Goal: Communication & Community: Answer question/provide support

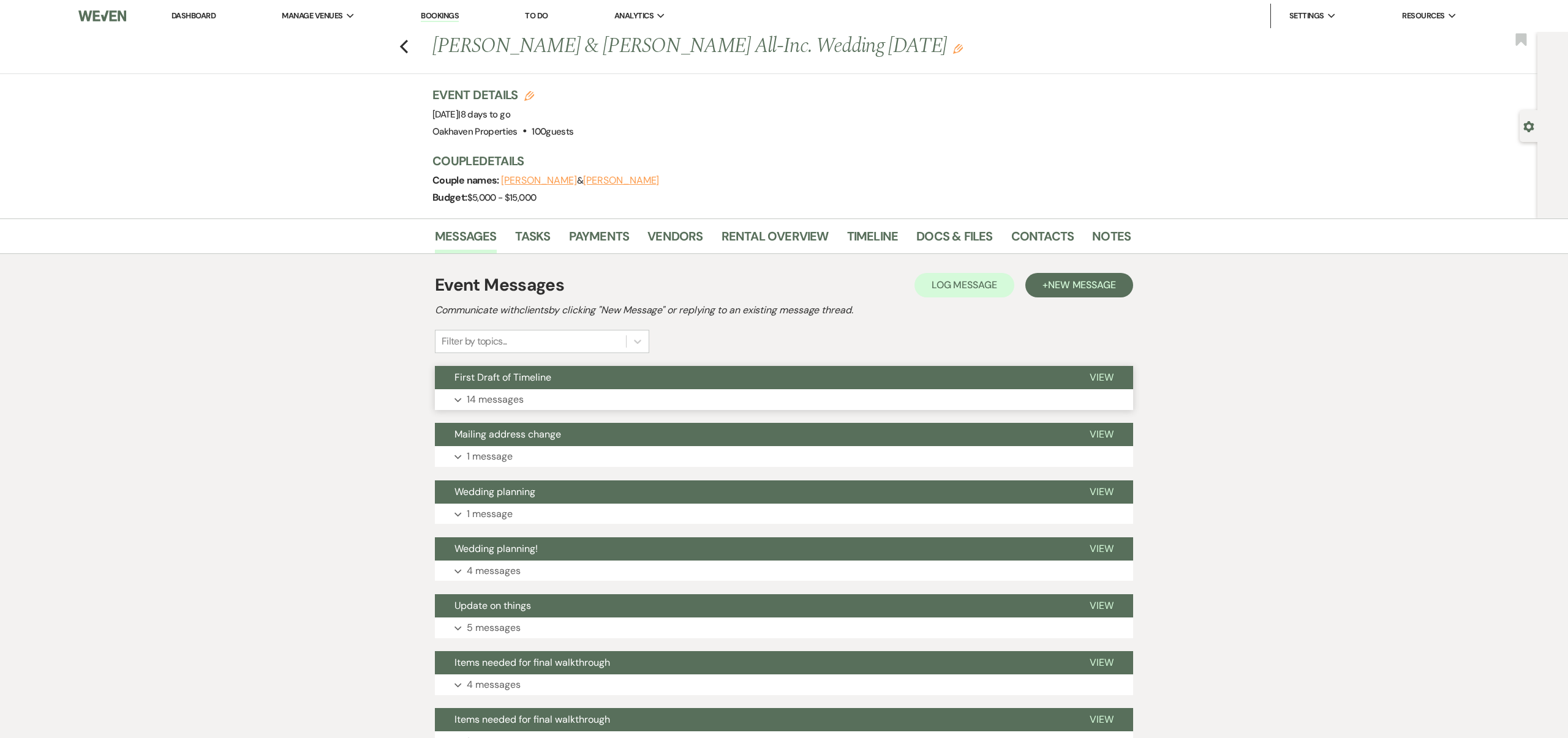
click at [1105, 376] on span "View" at bounding box center [1102, 377] width 24 height 13
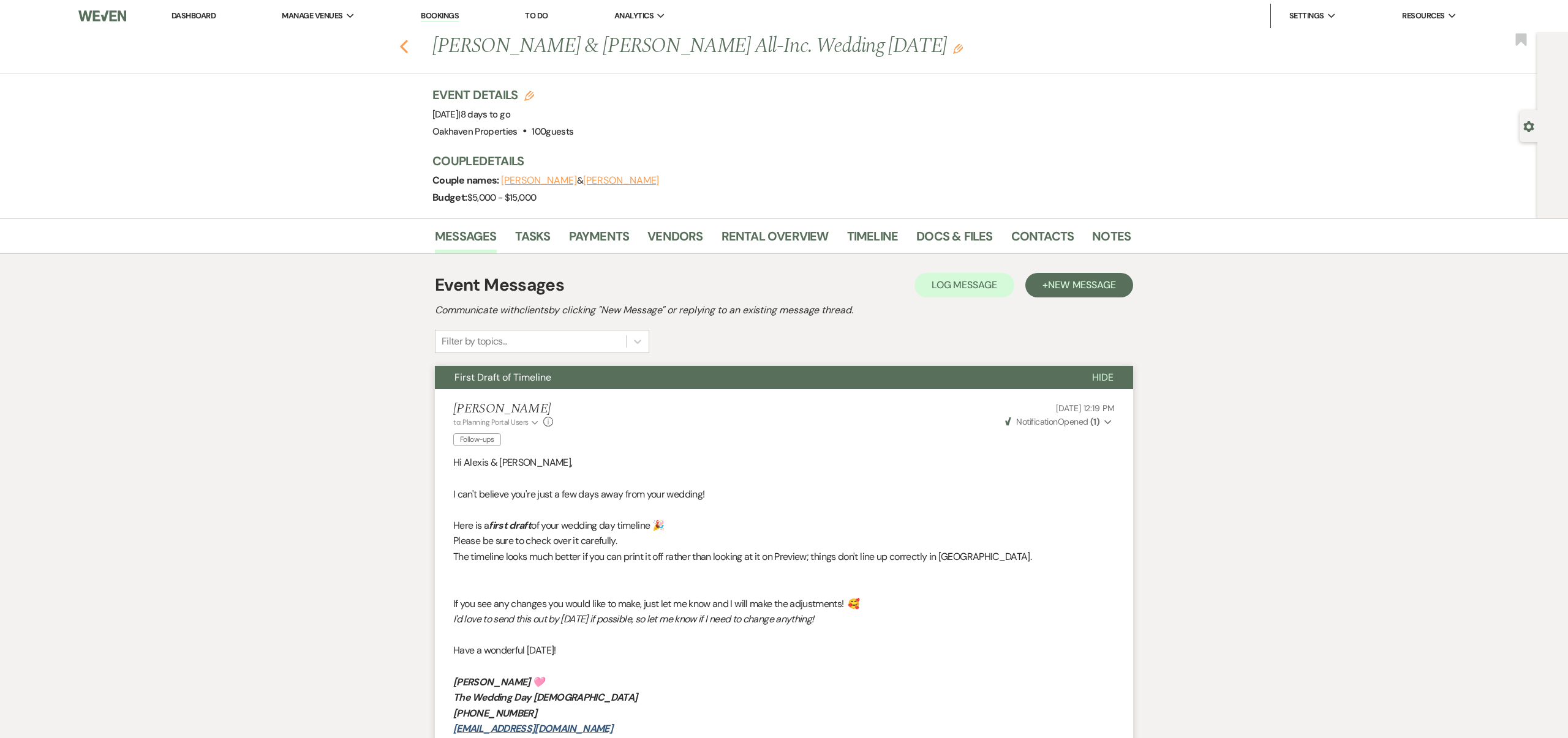
click at [403, 48] on use "button" at bounding box center [403, 47] width 8 height 13
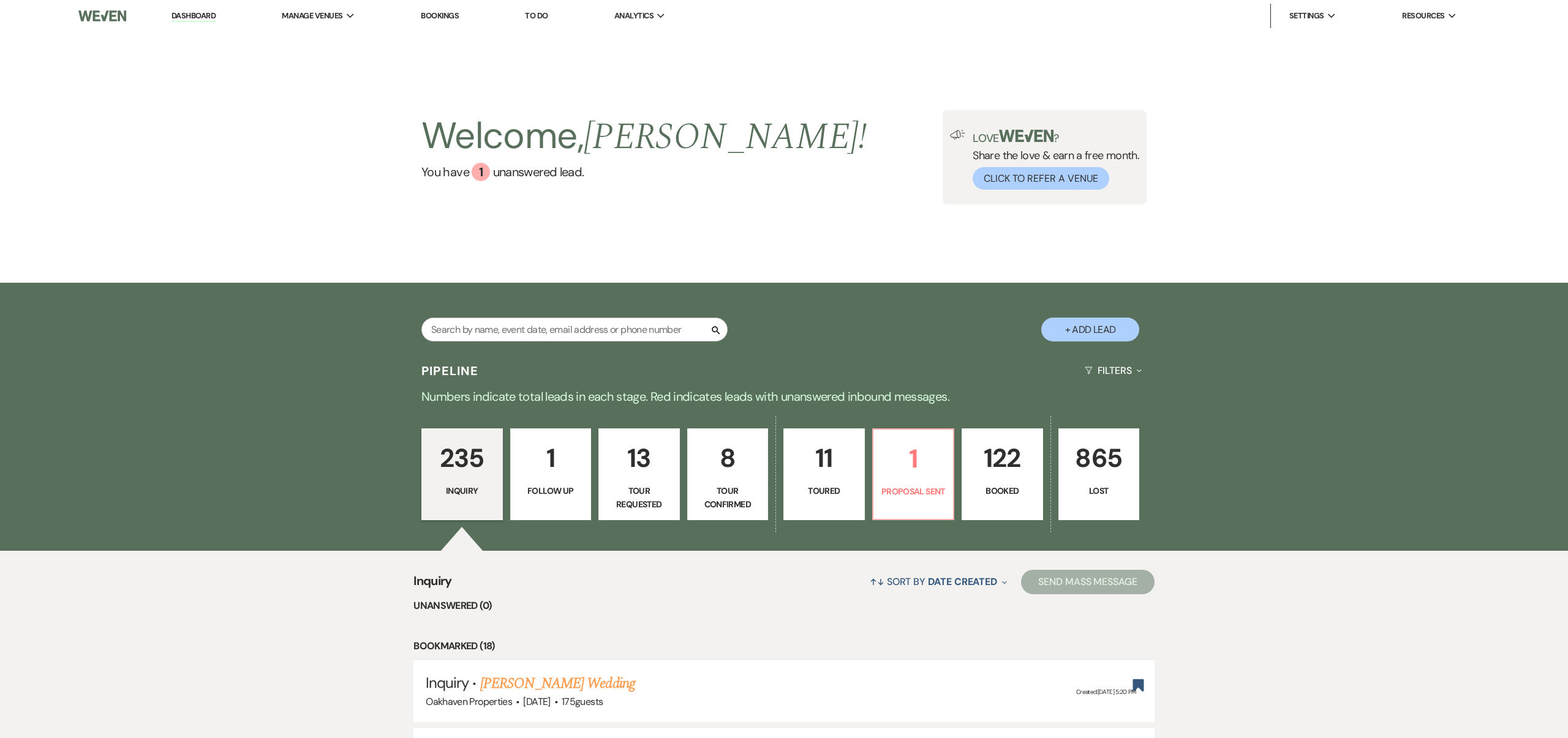
click at [986, 575] on span "Date Created" at bounding box center [962, 581] width 69 height 13
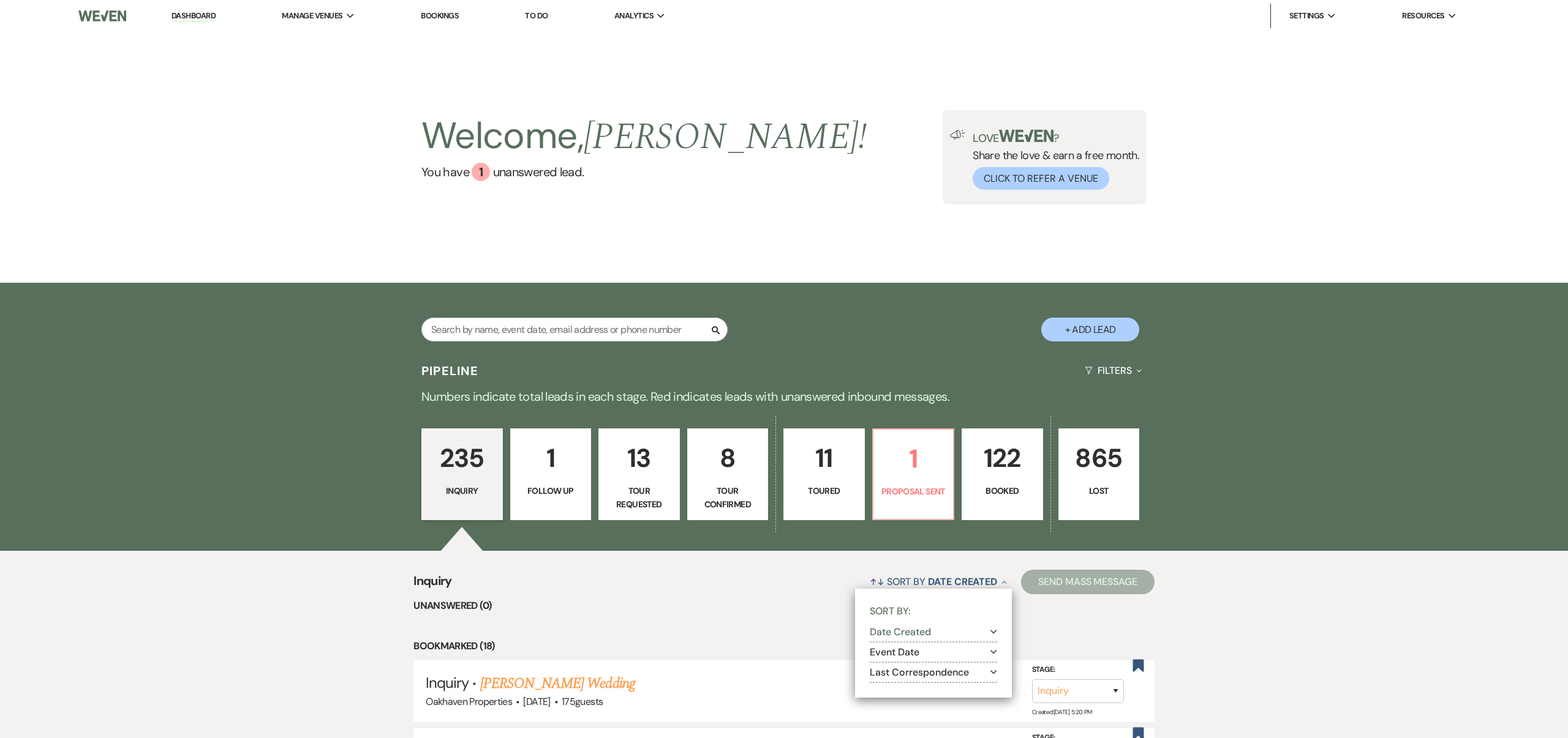
click at [1000, 484] on p "Booked" at bounding box center [1002, 491] width 65 height 13
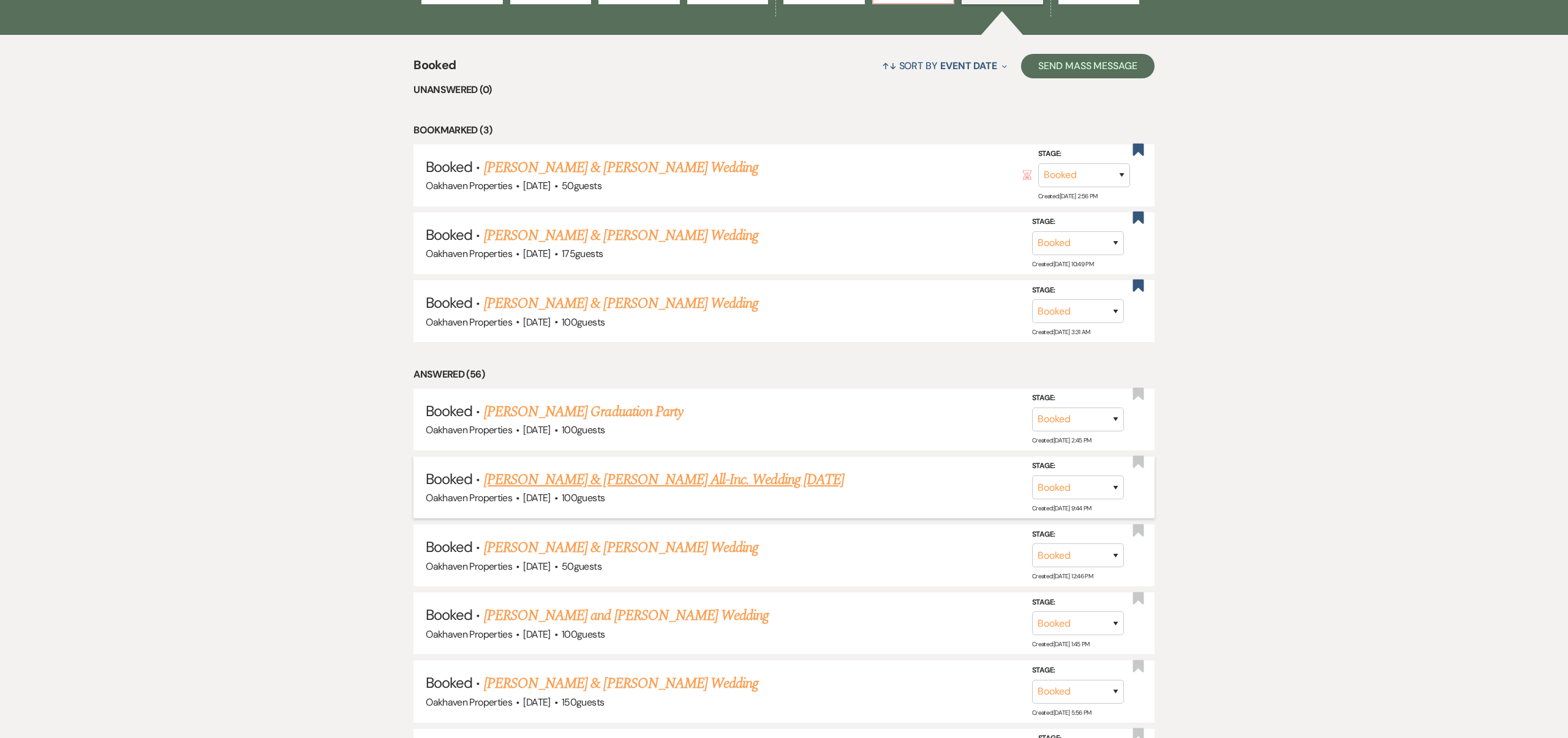
scroll to position [521, 0]
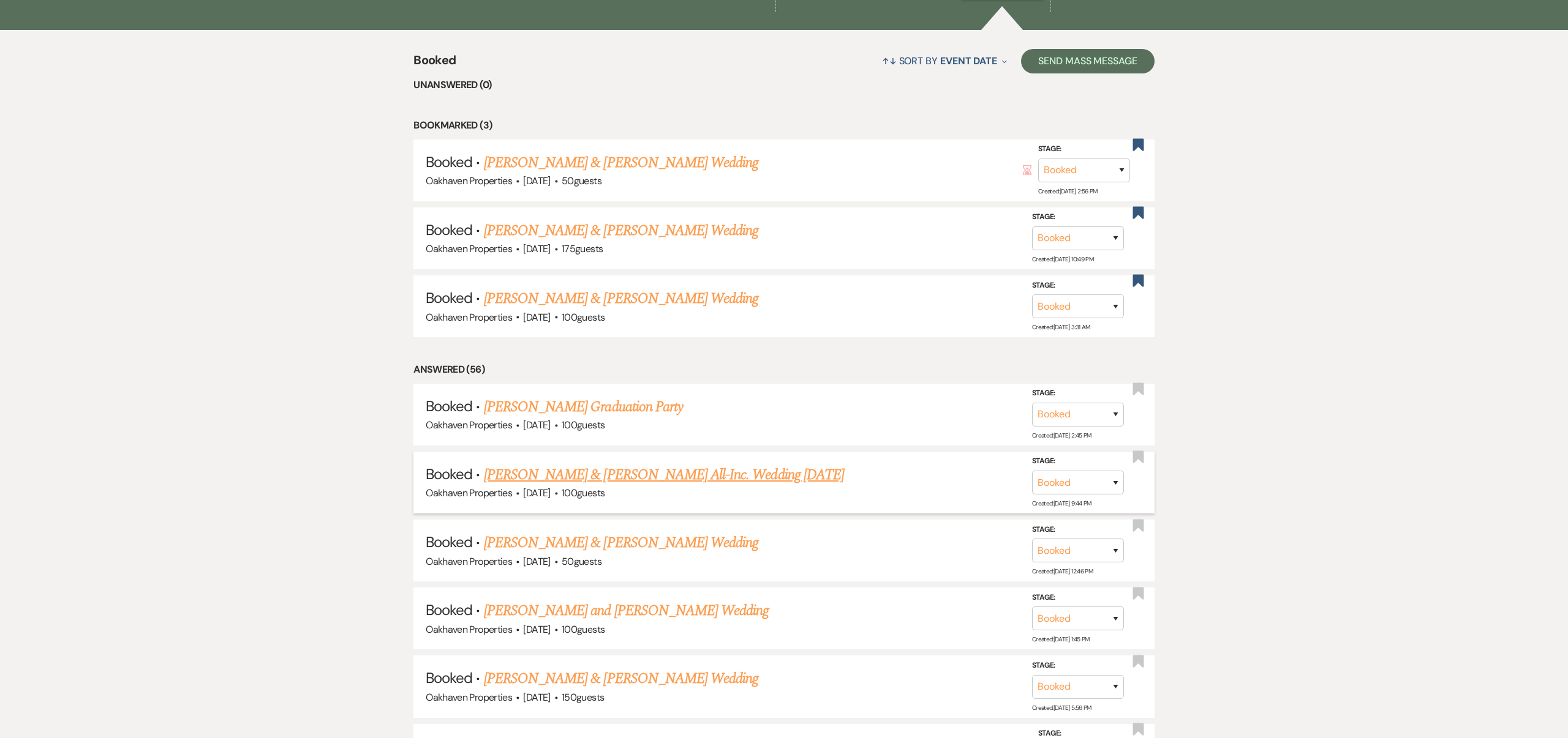
click at [784, 470] on link "[PERSON_NAME] & [PERSON_NAME] All-Inc. Wedding [DATE]" at bounding box center [663, 475] width 360 height 22
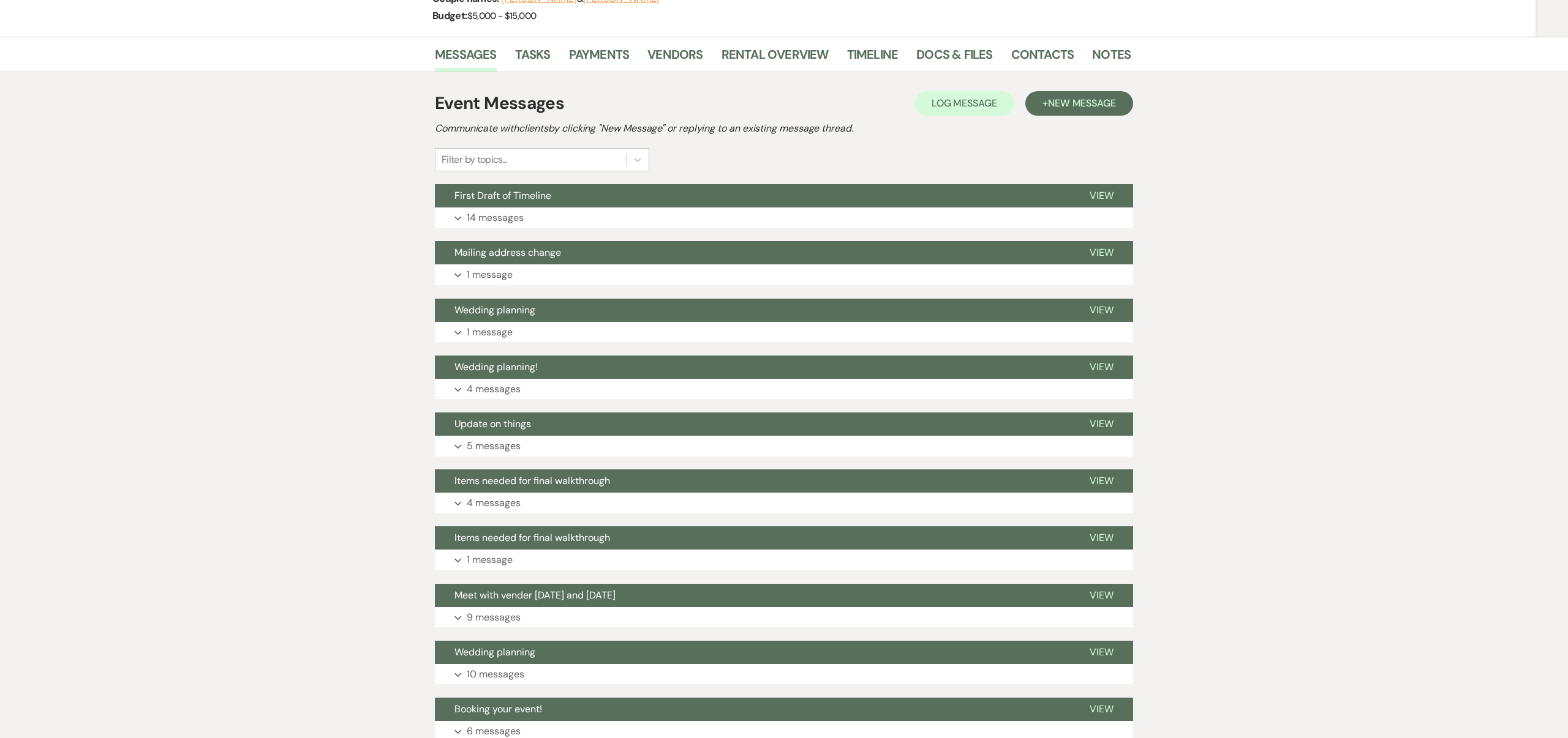
scroll to position [180, 0]
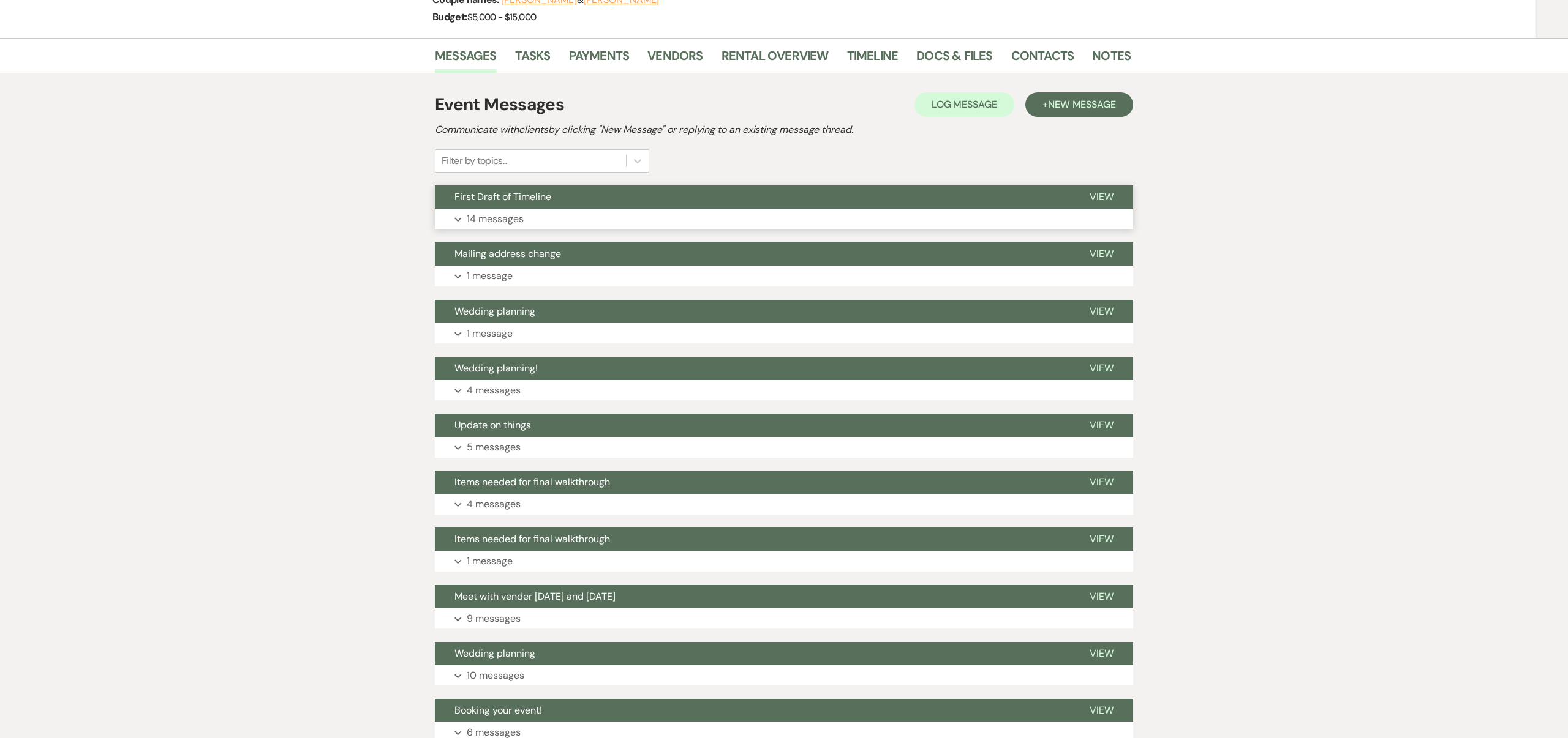
click at [1102, 195] on span "View" at bounding box center [1102, 196] width 24 height 13
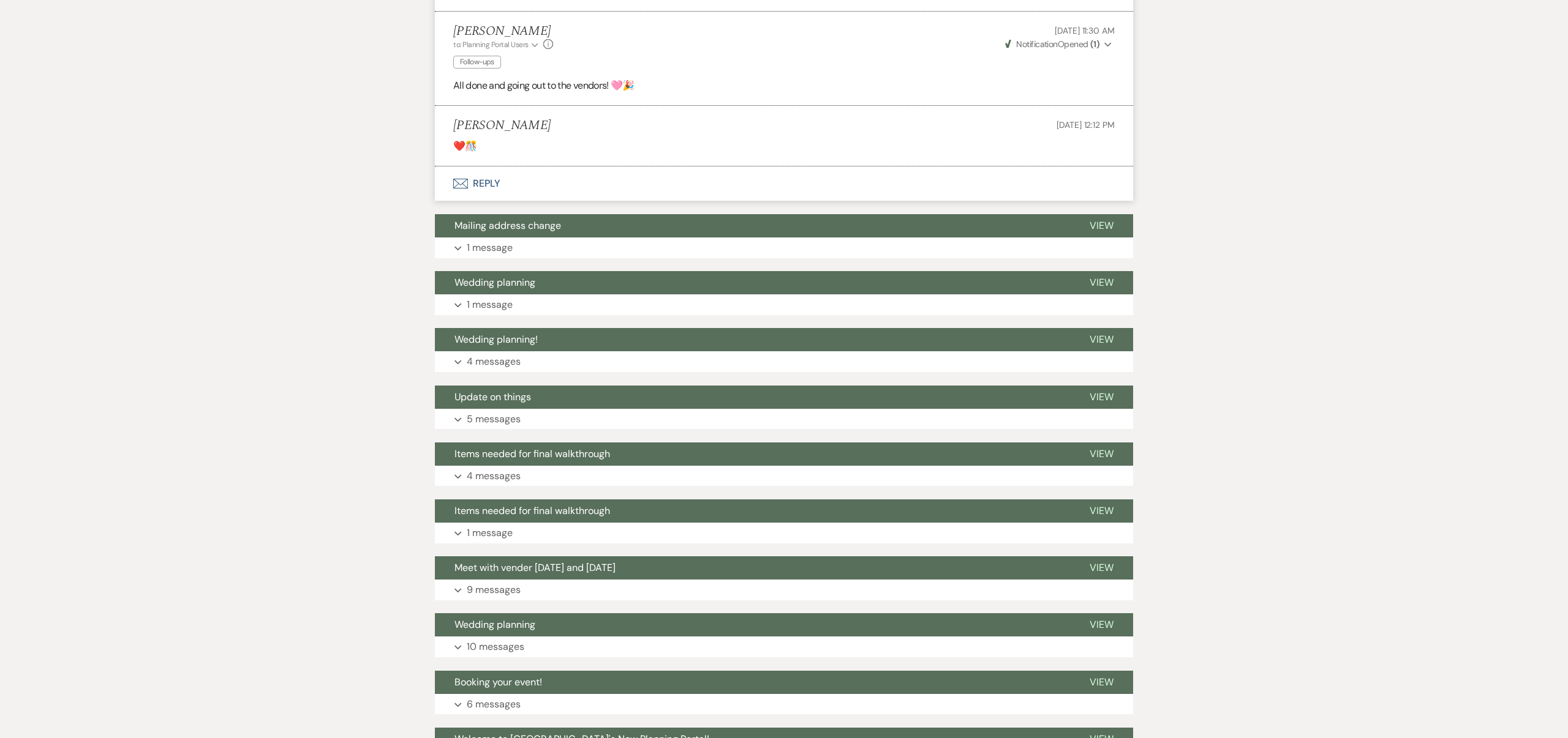
scroll to position [3296, 0]
